Goal: Book appointment/travel/reservation

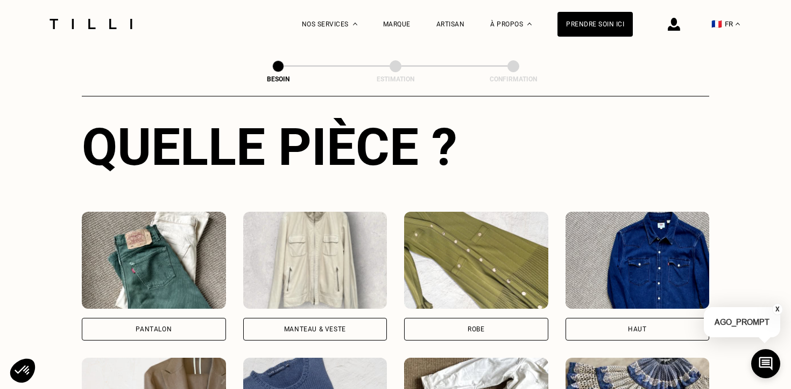
scroll to position [402, 0]
click at [162, 269] on img at bounding box center [154, 259] width 144 height 97
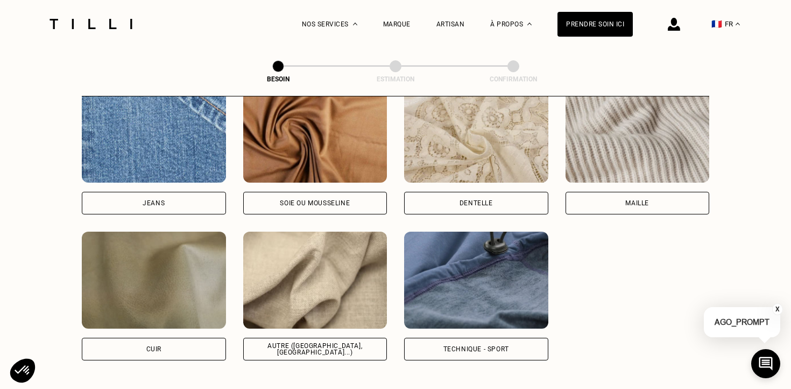
scroll to position [1182, 0]
click at [336, 342] on div "Autre ([GEOGRAPHIC_DATA], [GEOGRAPHIC_DATA]...)" at bounding box center [316, 348] width 126 height 13
select select "FR"
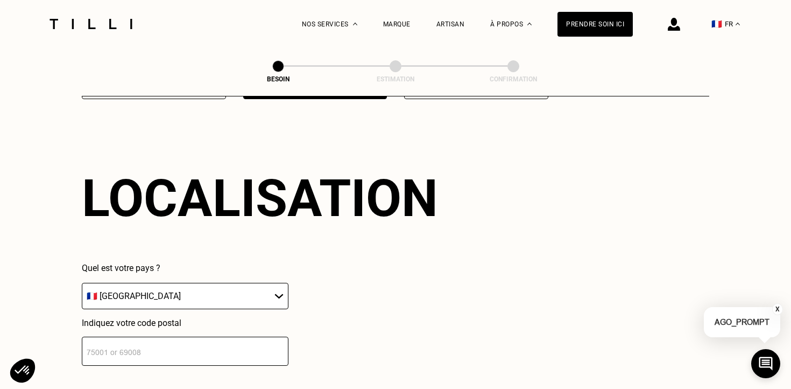
scroll to position [1444, 0]
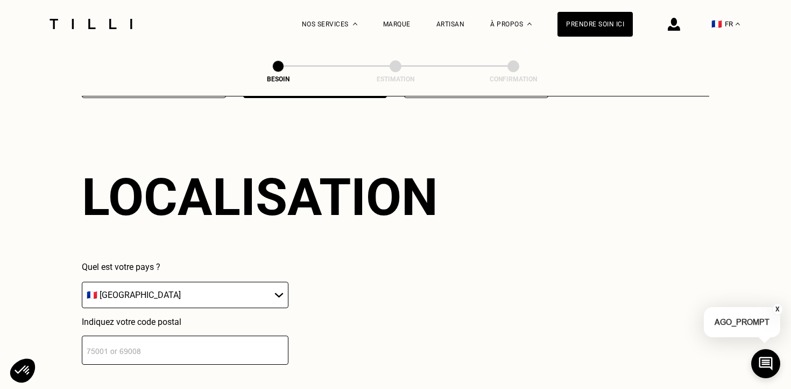
click at [239, 282] on select "🇩🇪 [GEOGRAPHIC_DATA] 🇦🇹 [GEOGRAPHIC_DATA] 🇧🇪 [GEOGRAPHIC_DATA] 🇧🇬 Bulgarie 🇨🇾 C…" at bounding box center [185, 295] width 207 height 26
click at [82, 282] on select "🇩🇪 [GEOGRAPHIC_DATA] 🇦🇹 [GEOGRAPHIC_DATA] 🇧🇪 [GEOGRAPHIC_DATA] 🇧🇬 Bulgarie 🇨🇾 C…" at bounding box center [185, 295] width 207 height 26
click at [206, 336] on input "number" at bounding box center [185, 349] width 207 height 29
type input "93100"
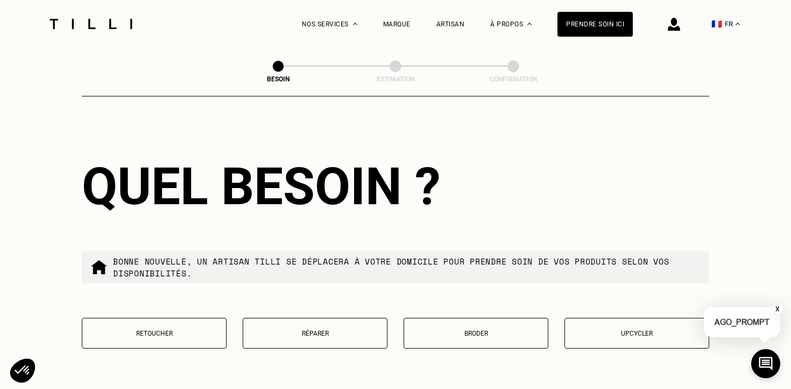
scroll to position [1723, 0]
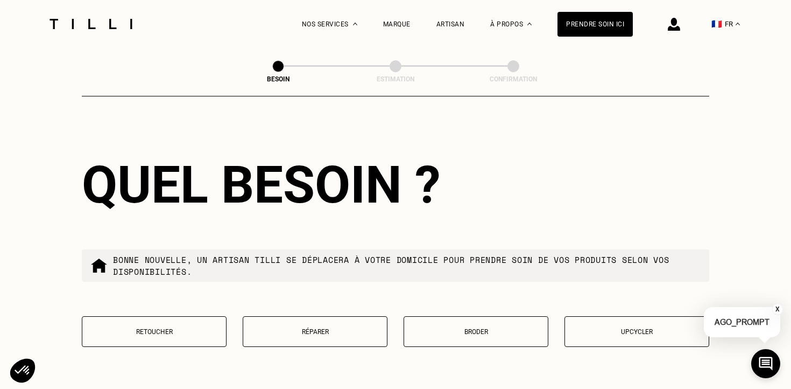
click at [205, 328] on p "Retoucher" at bounding box center [154, 332] width 133 height 8
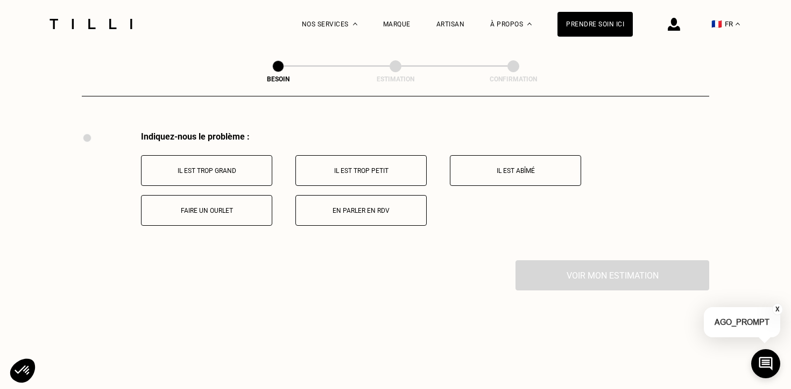
scroll to position [1987, 0]
click at [216, 206] on p "Faire un ourlet" at bounding box center [207, 210] width 120 height 8
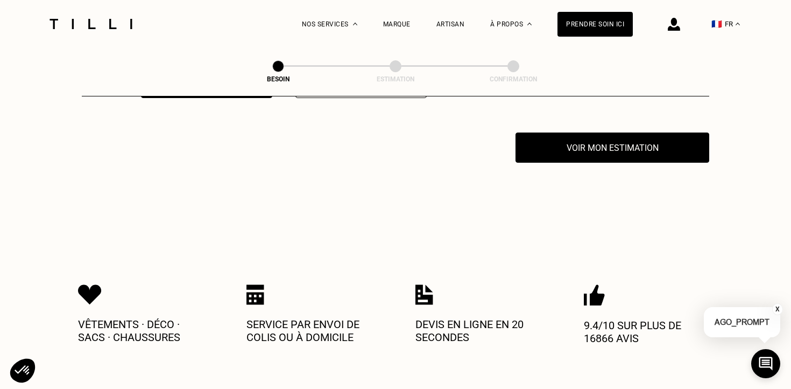
scroll to position [2114, 0]
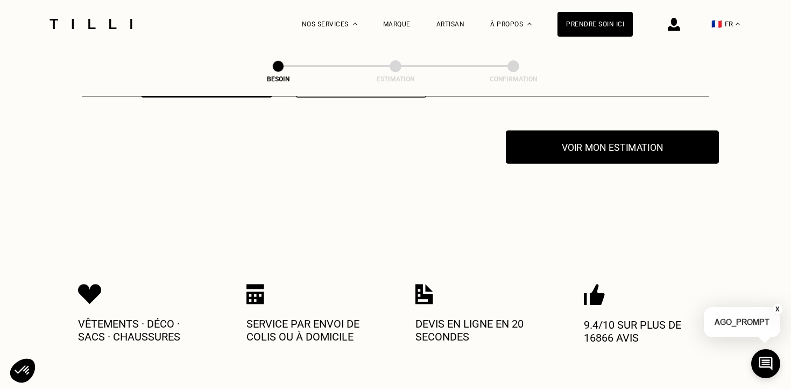
click at [558, 137] on button "Voir mon estimation" at bounding box center [612, 146] width 213 height 33
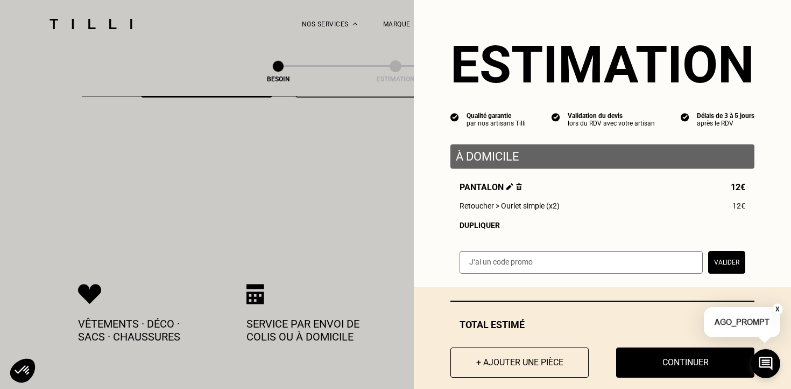
scroll to position [16, 0]
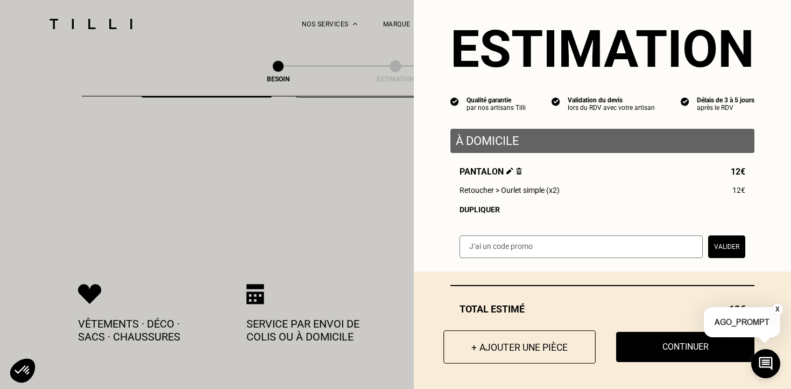
click at [522, 350] on button "+ Ajouter une pièce" at bounding box center [520, 346] width 152 height 33
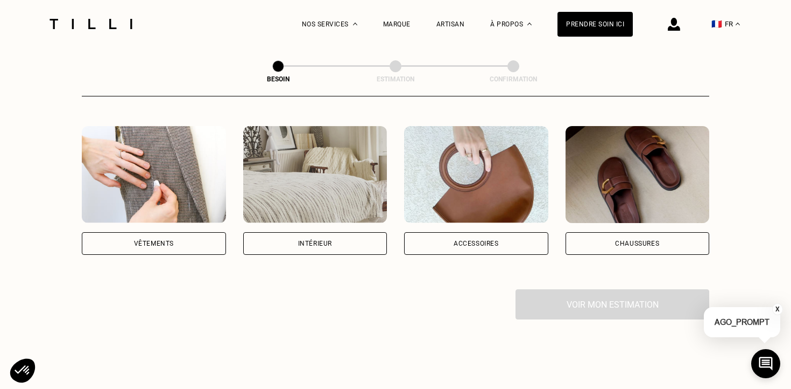
scroll to position [191, 0]
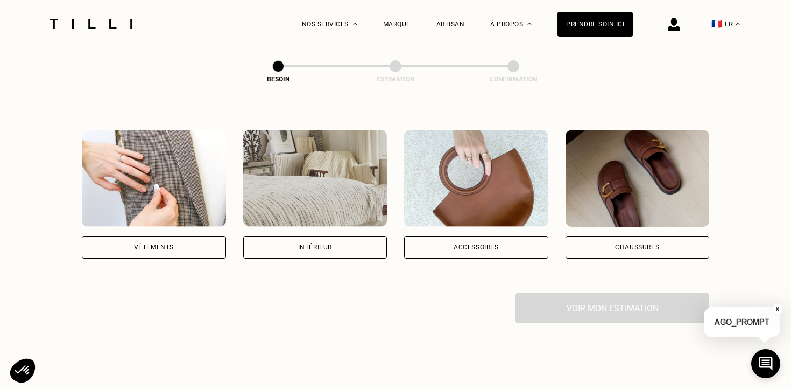
click at [137, 241] on div "Vêtements" at bounding box center [154, 247] width 144 height 23
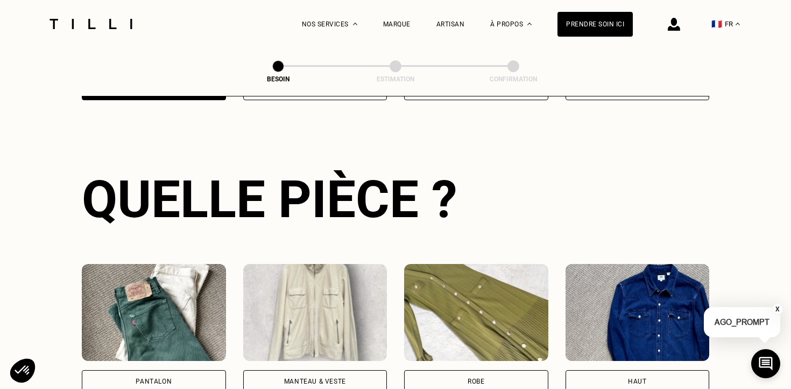
scroll to position [350, 0]
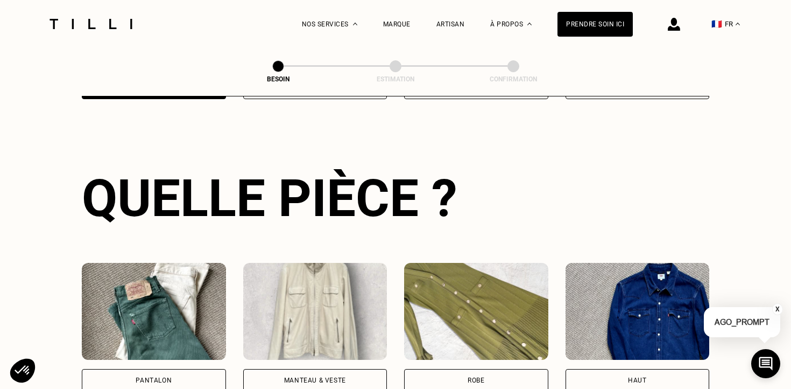
click at [172, 369] on div "Pantalon" at bounding box center [154, 380] width 144 height 23
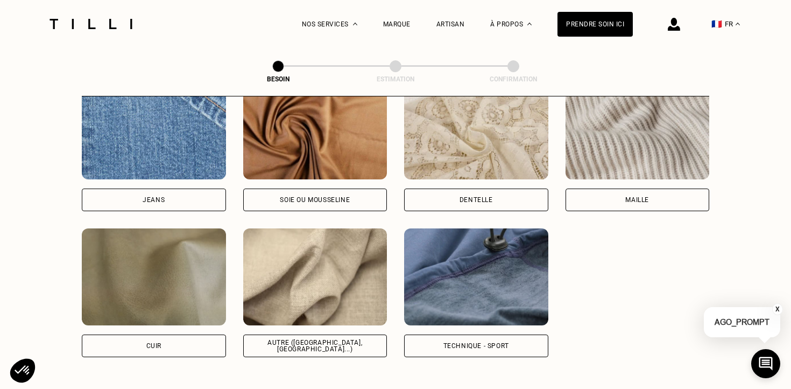
scroll to position [1186, 0]
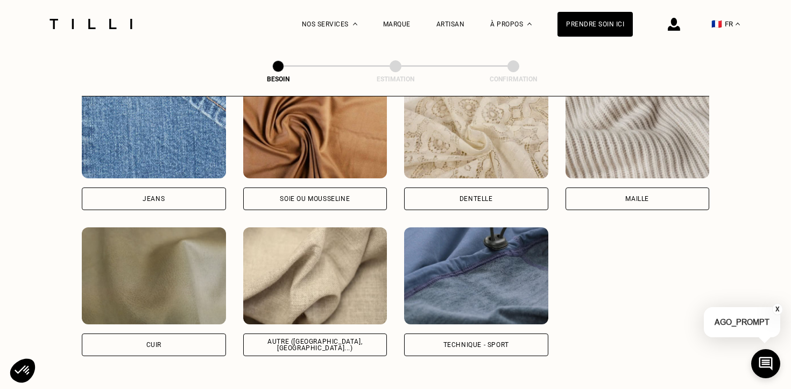
click at [306, 338] on div "Autre ([GEOGRAPHIC_DATA], [GEOGRAPHIC_DATA]...)" at bounding box center [316, 344] width 126 height 13
select select "FR"
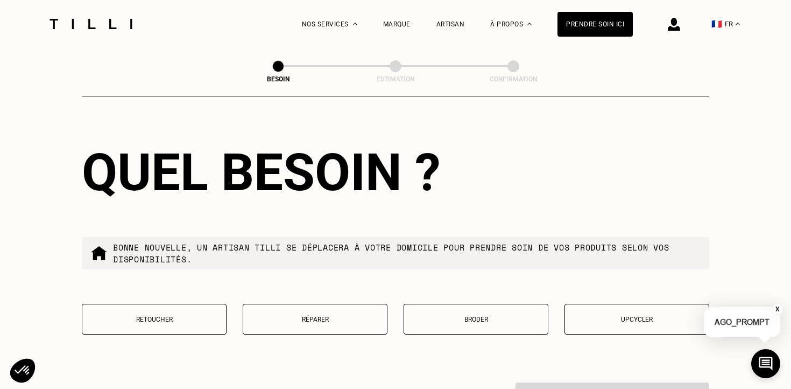
scroll to position [1737, 0]
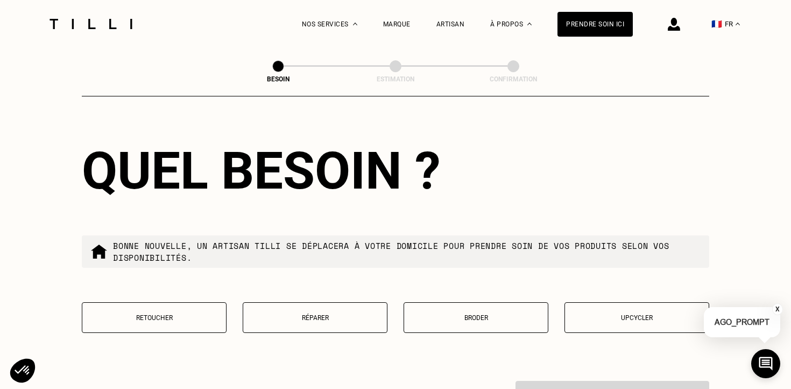
click at [190, 302] on button "Retoucher" at bounding box center [154, 317] width 145 height 31
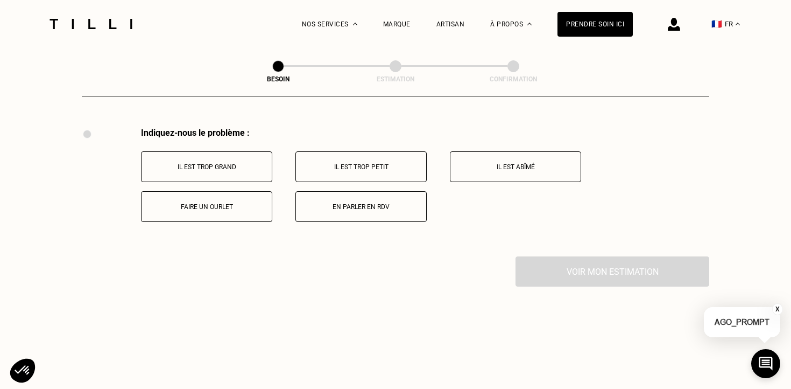
scroll to position [1997, 0]
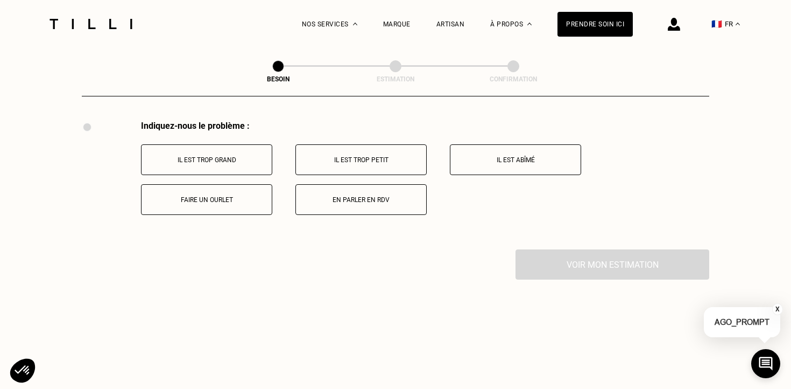
click at [234, 184] on button "Faire un ourlet" at bounding box center [206, 199] width 131 height 31
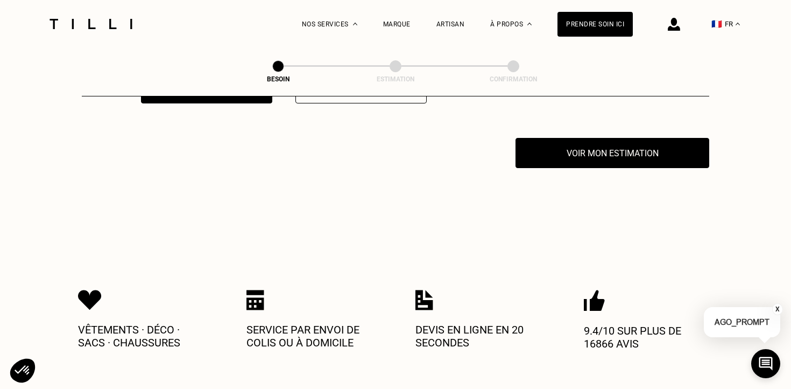
scroll to position [2114, 0]
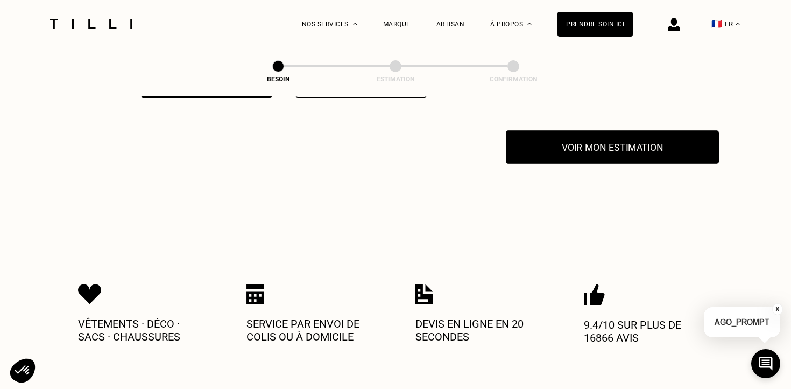
click at [644, 139] on button "Voir mon estimation" at bounding box center [612, 146] width 213 height 33
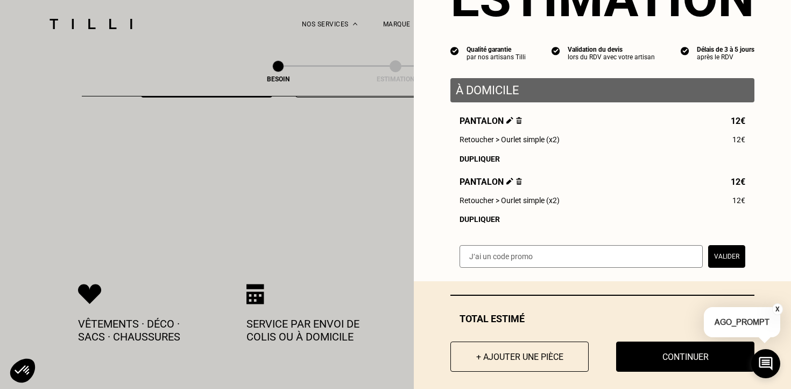
scroll to position [77, 0]
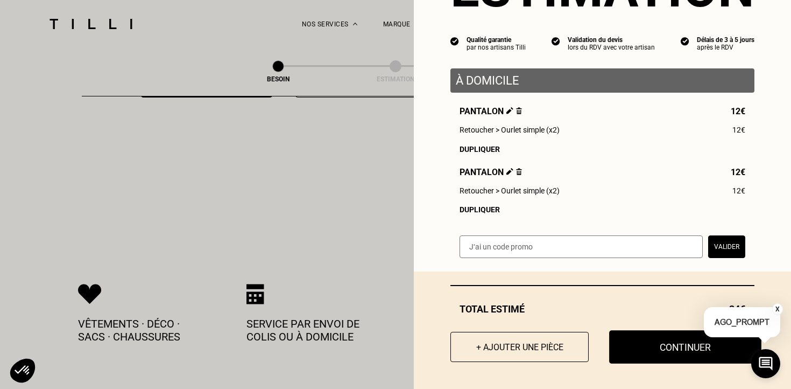
click at [678, 341] on button "Continuer" at bounding box center [685, 346] width 152 height 33
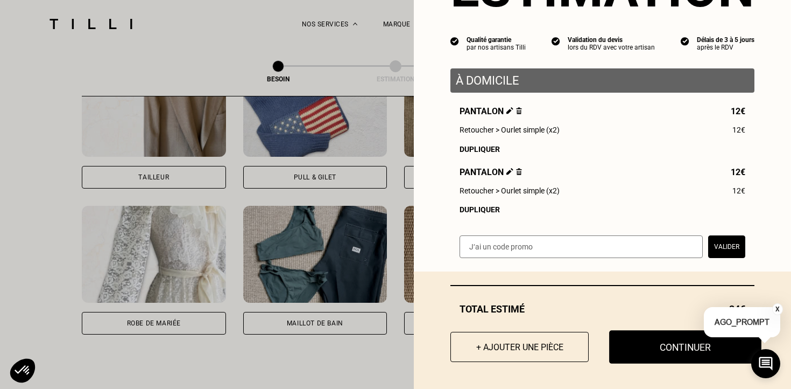
scroll to position [47, 0]
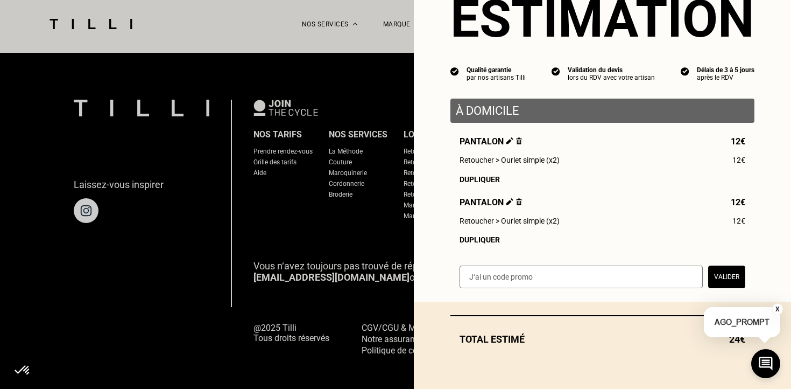
select select "FR"
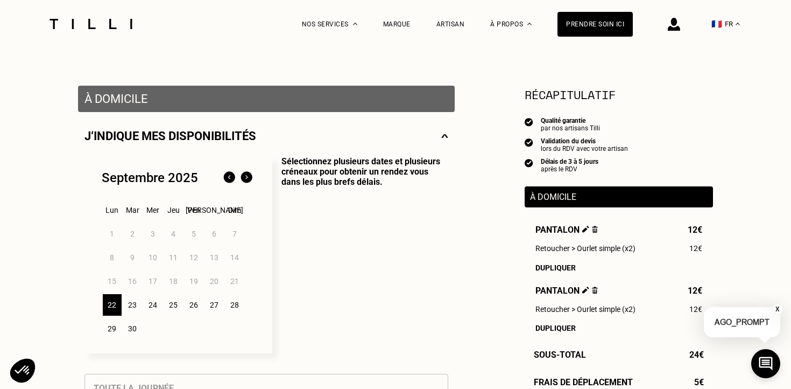
scroll to position [176, 0]
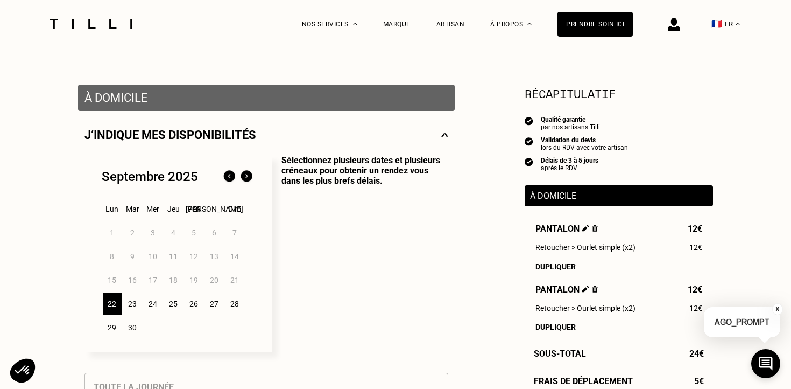
click at [113, 305] on div "22" at bounding box center [112, 304] width 19 height 22
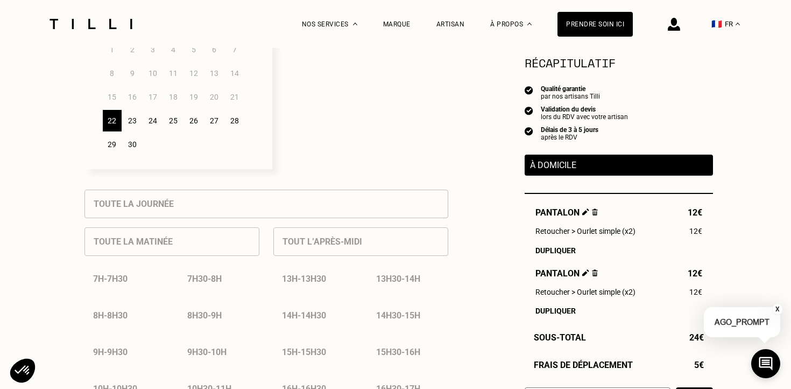
scroll to position [360, 0]
click at [342, 109] on p "Sélectionnez plusieurs dates et plusieurs créneaux pour obtenir un rendez vous …" at bounding box center [360, 69] width 176 height 197
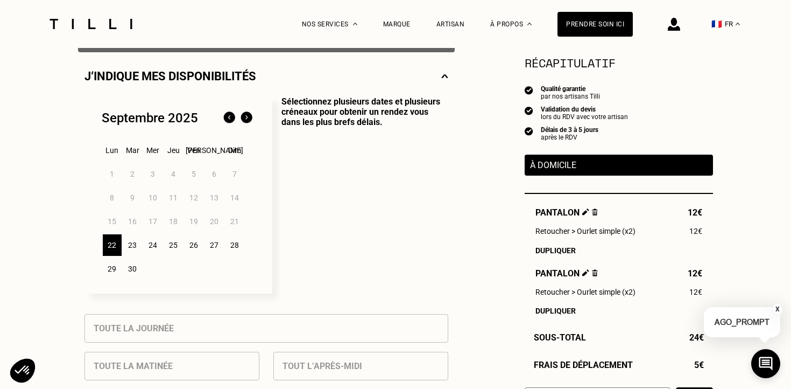
scroll to position [217, 0]
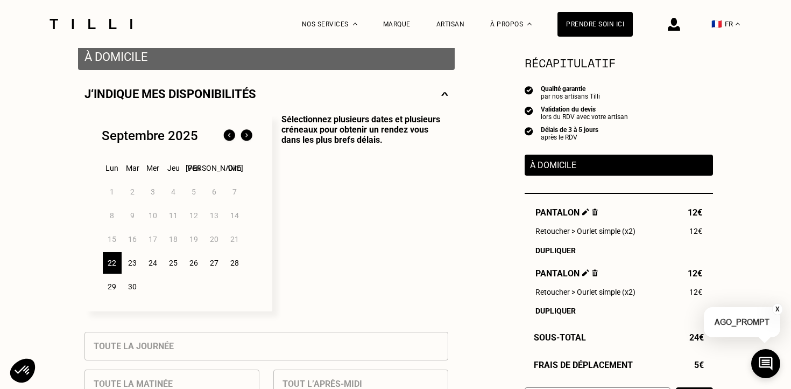
click at [135, 264] on div "23" at bounding box center [132, 263] width 19 height 22
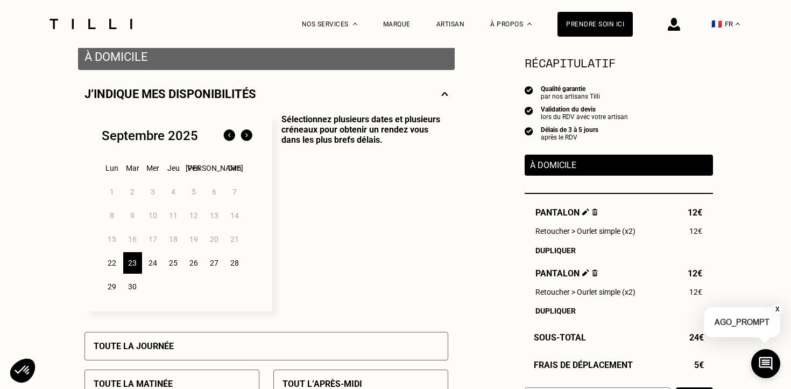
click at [114, 265] on div "22" at bounding box center [112, 263] width 19 height 22
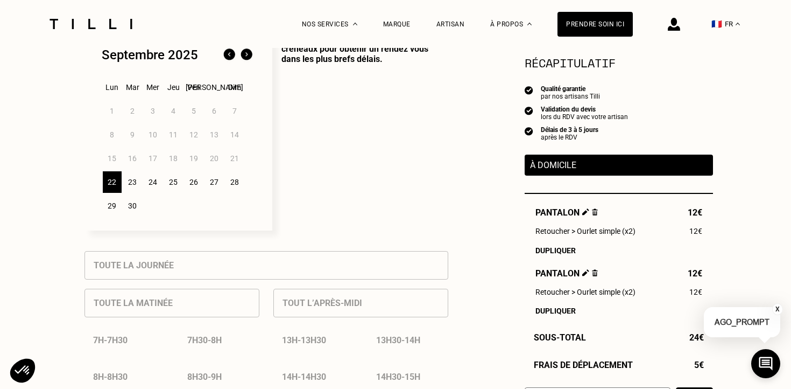
scroll to position [297, 0]
click at [129, 185] on div "23" at bounding box center [132, 183] width 19 height 22
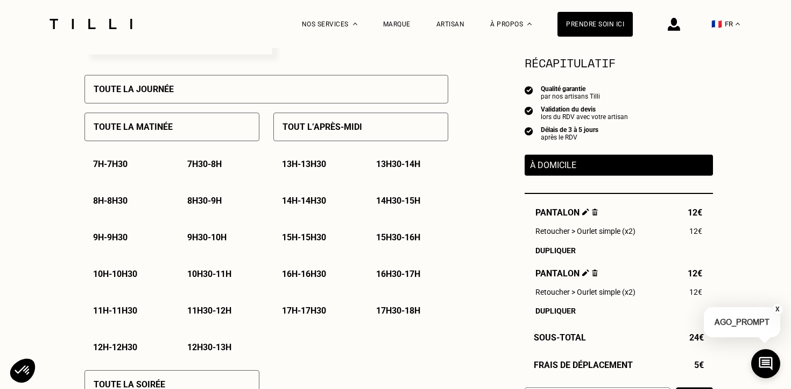
scroll to position [475, 0]
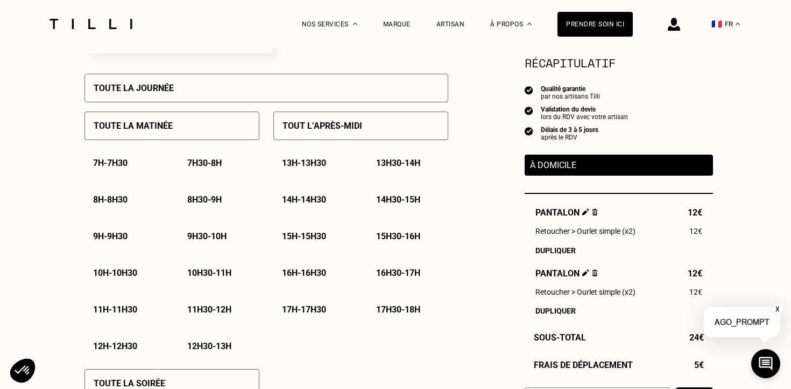
click at [208, 202] on p "8h30 - 9h" at bounding box center [204, 199] width 34 height 10
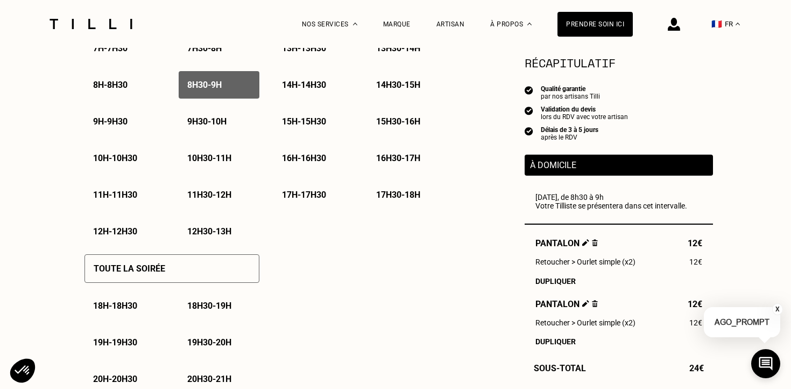
scroll to position [583, 0]
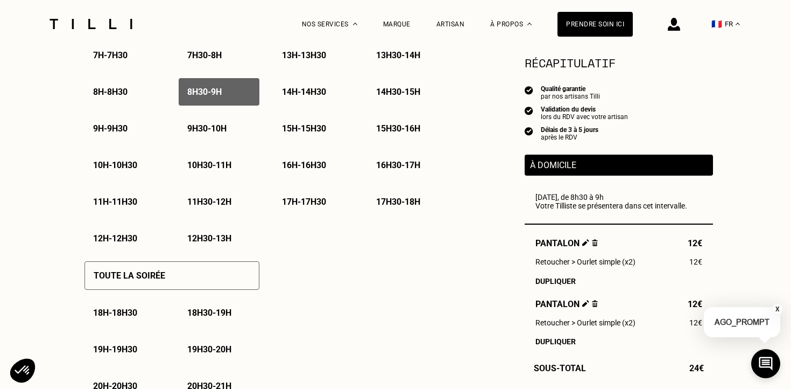
click at [120, 130] on p "9h - 9h30" at bounding box center [110, 128] width 34 height 10
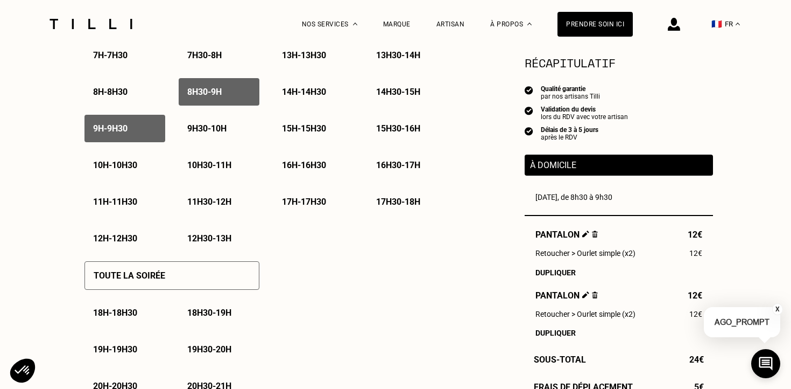
click at [149, 130] on div "9h - 9h30" at bounding box center [125, 128] width 81 height 27
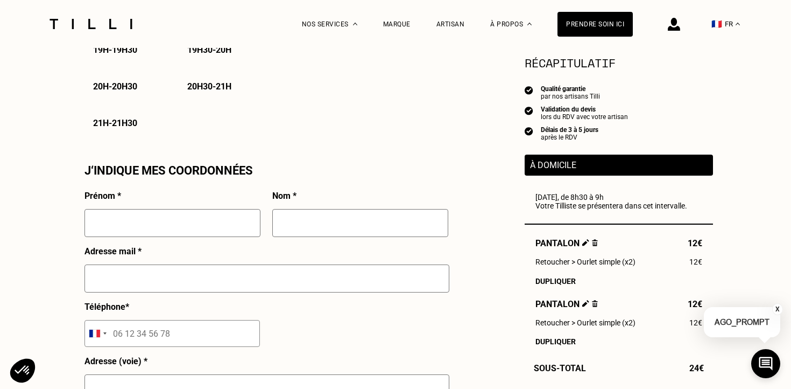
scroll to position [886, 0]
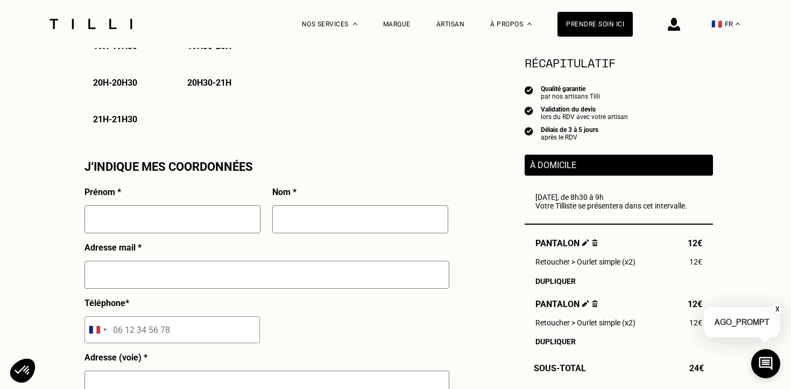
click at [230, 225] on input "text" at bounding box center [173, 219] width 176 height 28
type input "[PERSON_NAME]"
type input "LE BLANC"
type input "[EMAIL_ADDRESS][DOMAIN_NAME]"
type input "06 19 27 77 72"
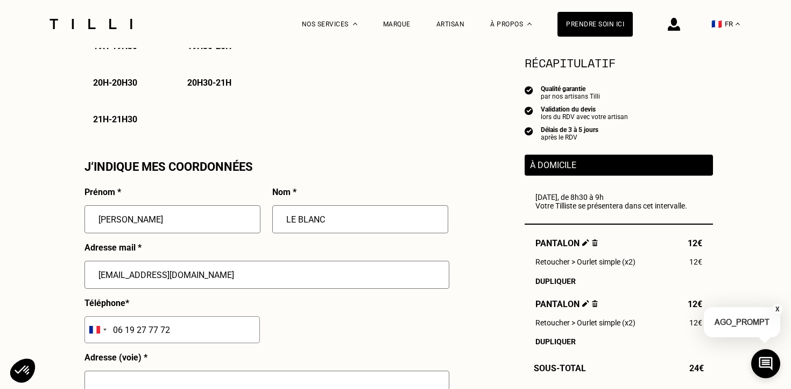
type input "[STREET_ADDRESS]"
type input "MONTREUIL"
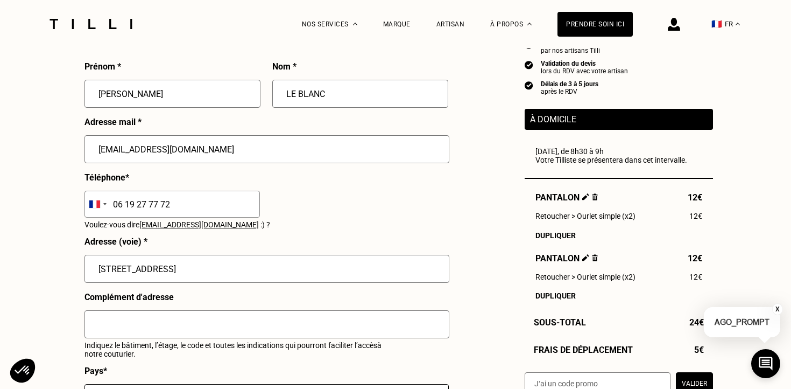
scroll to position [1016, 0]
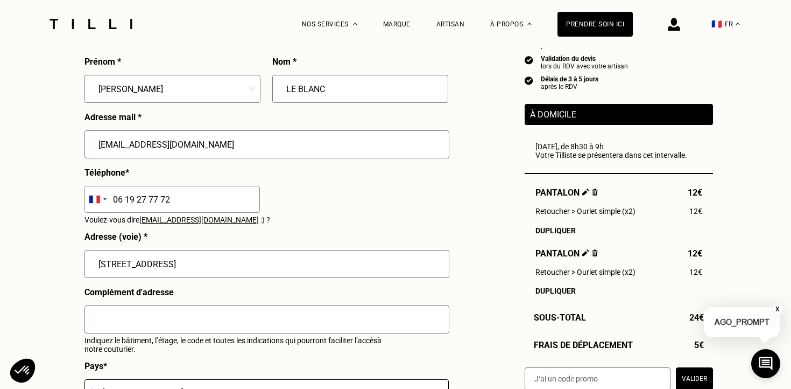
click at [229, 315] on input "text" at bounding box center [267, 319] width 365 height 28
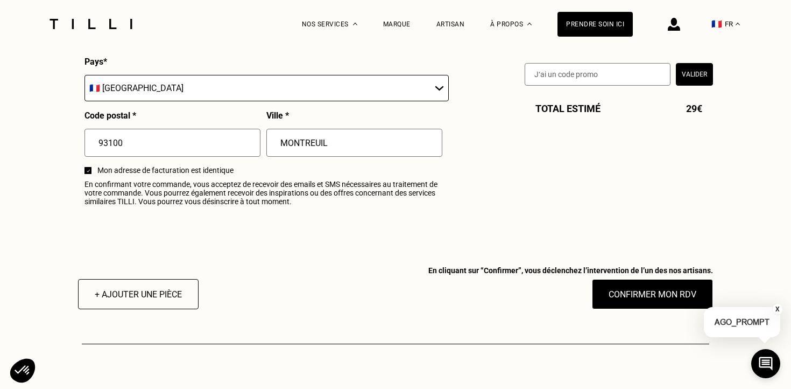
scroll to position [1338, 0]
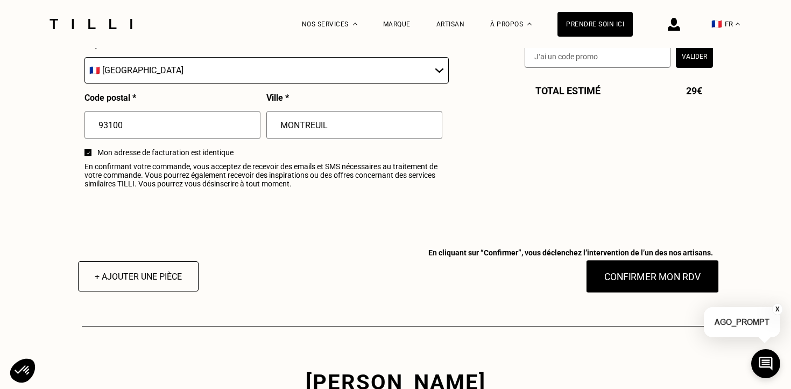
click at [634, 276] on button "Confirmer mon RDV" at bounding box center [653, 276] width 134 height 33
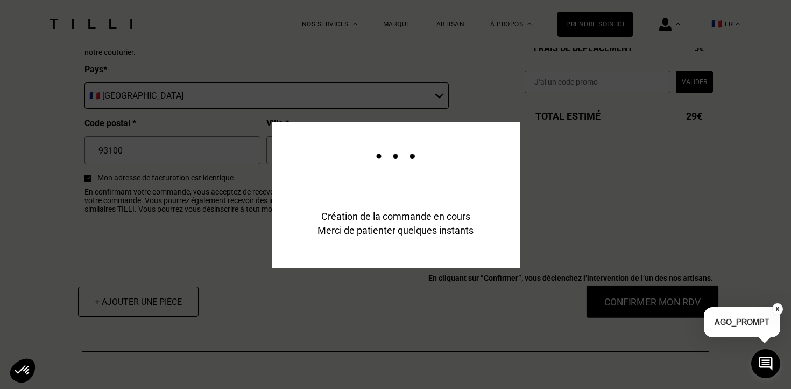
scroll to position [1364, 0]
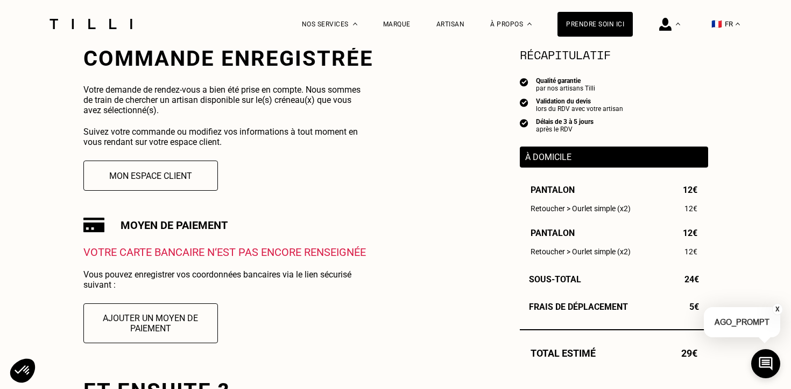
scroll to position [208, 0]
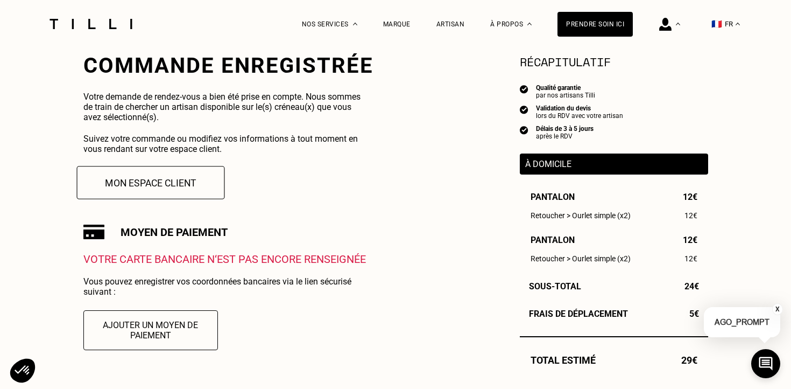
click at [186, 177] on button "Mon espace client" at bounding box center [150, 182] width 148 height 33
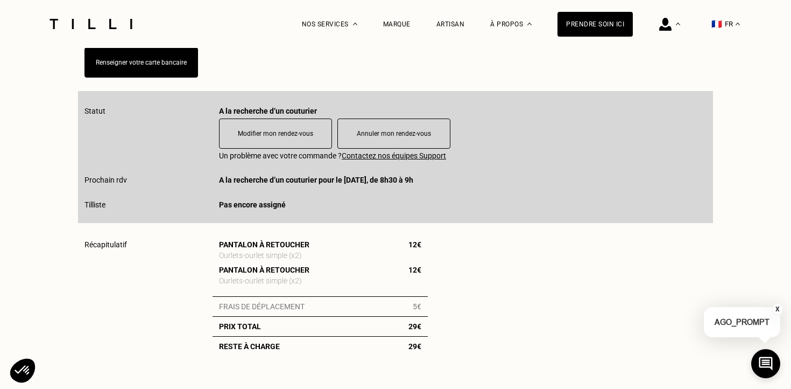
scroll to position [243, 0]
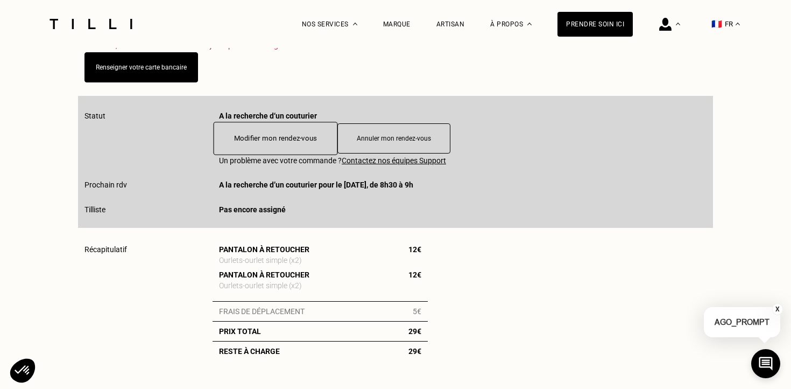
click at [299, 143] on button "Modifier mon rendez-vous" at bounding box center [276, 138] width 124 height 33
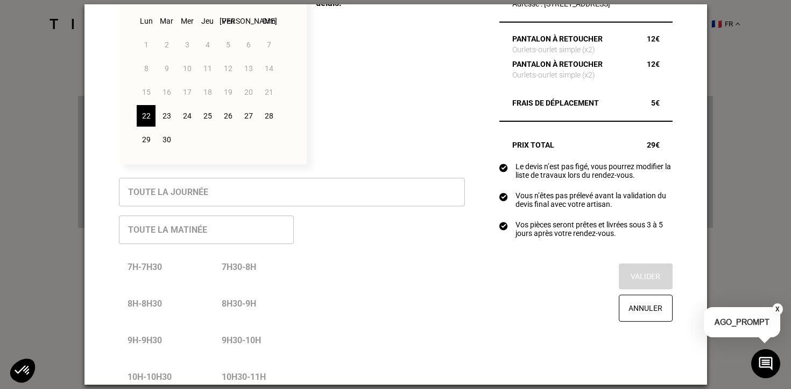
scroll to position [124, 0]
click at [163, 114] on div "23" at bounding box center [166, 116] width 19 height 22
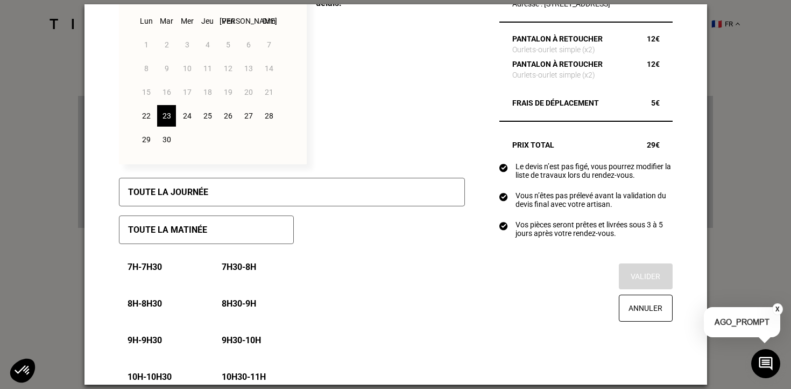
scroll to position [155, 0]
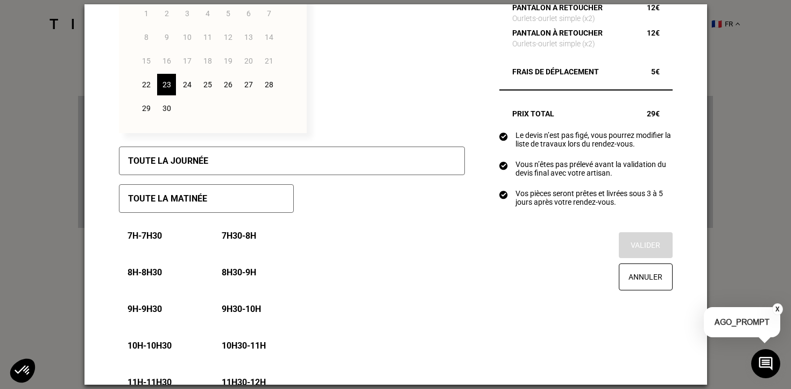
click at [145, 82] on div "22" at bounding box center [146, 85] width 19 height 22
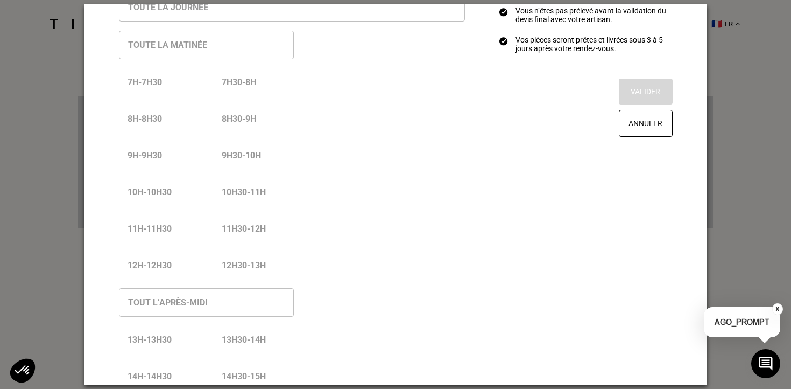
scroll to position [197, 0]
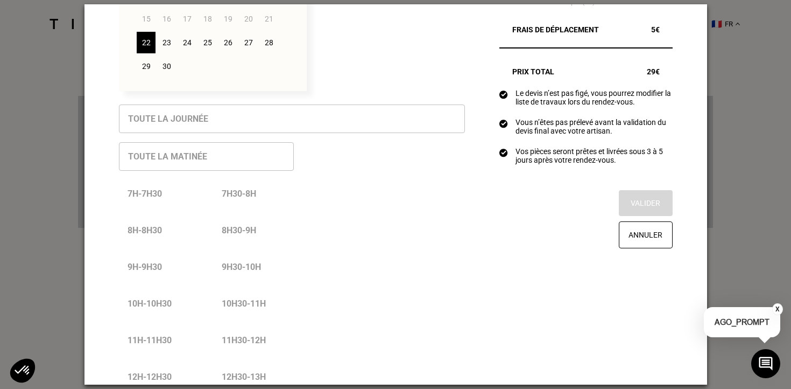
click at [167, 39] on div "23" at bounding box center [166, 43] width 19 height 22
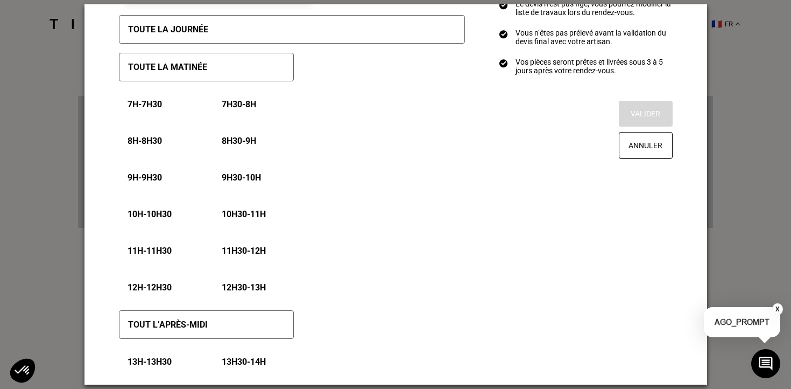
scroll to position [287, 0]
click at [145, 174] on p "9h - 9h30" at bounding box center [145, 176] width 34 height 10
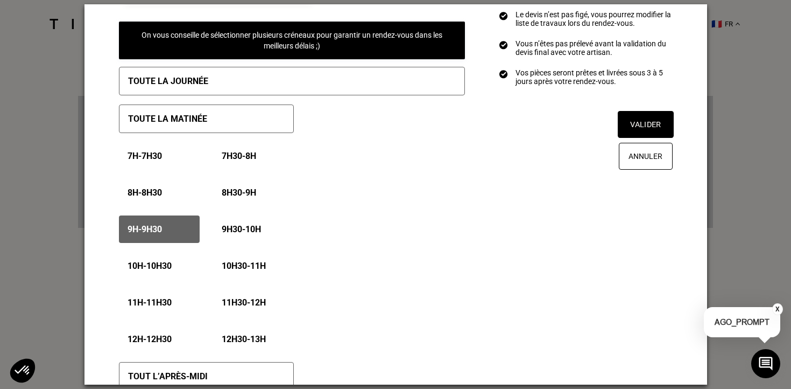
click at [656, 138] on button "Valider" at bounding box center [646, 124] width 56 height 27
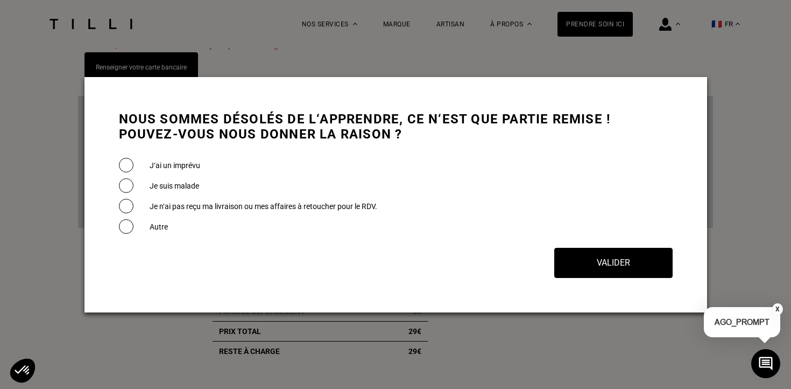
scroll to position [0, 0]
click at [156, 225] on label "Autre" at bounding box center [159, 226] width 18 height 9
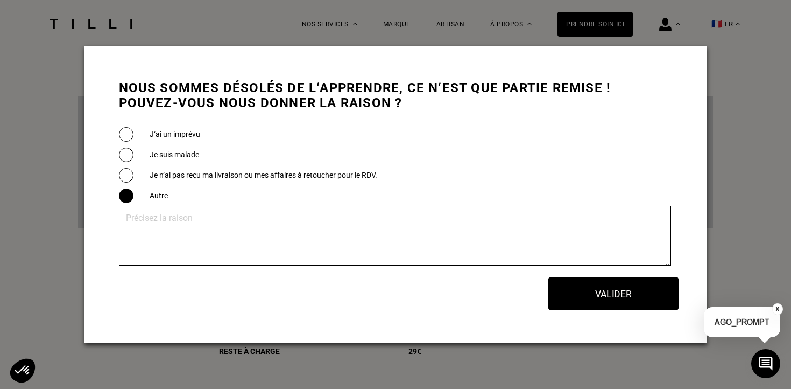
click at [626, 296] on button "Valider" at bounding box center [614, 293] width 130 height 33
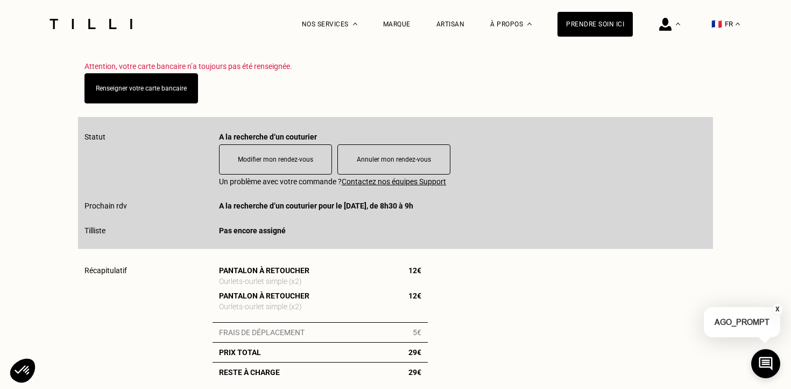
scroll to position [221, 0]
